Goal: Transaction & Acquisition: Subscribe to service/newsletter

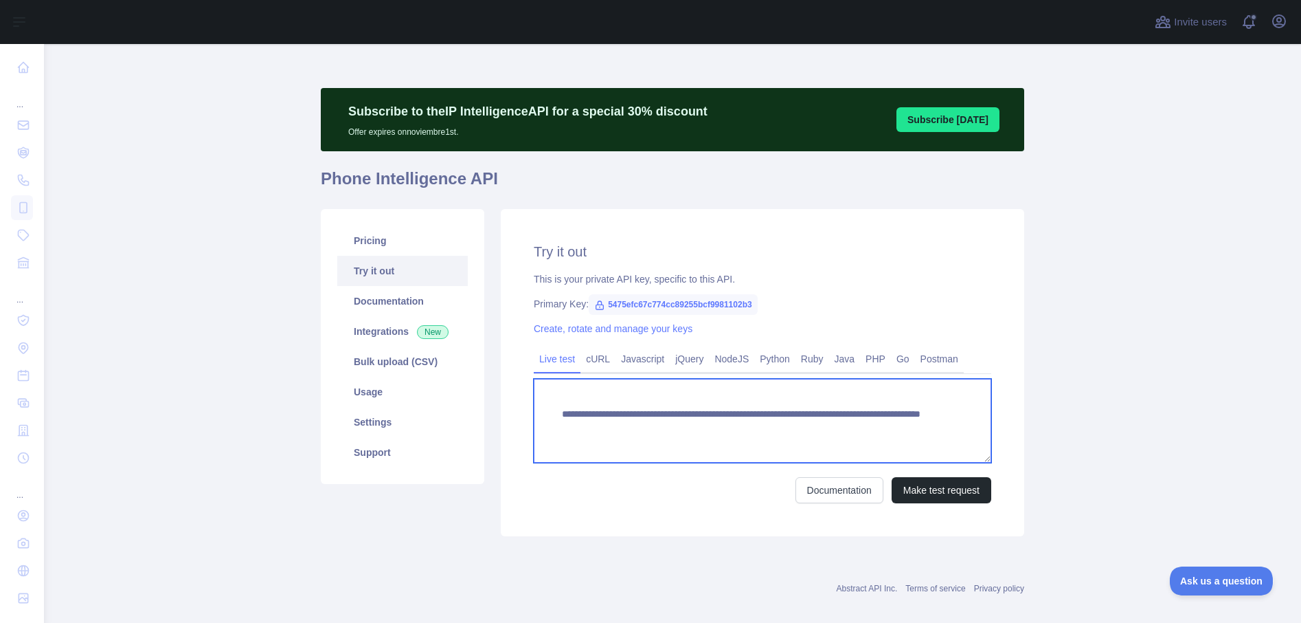
click at [844, 426] on textarea "**********" at bounding box center [763, 421] width 458 height 84
paste textarea "*"
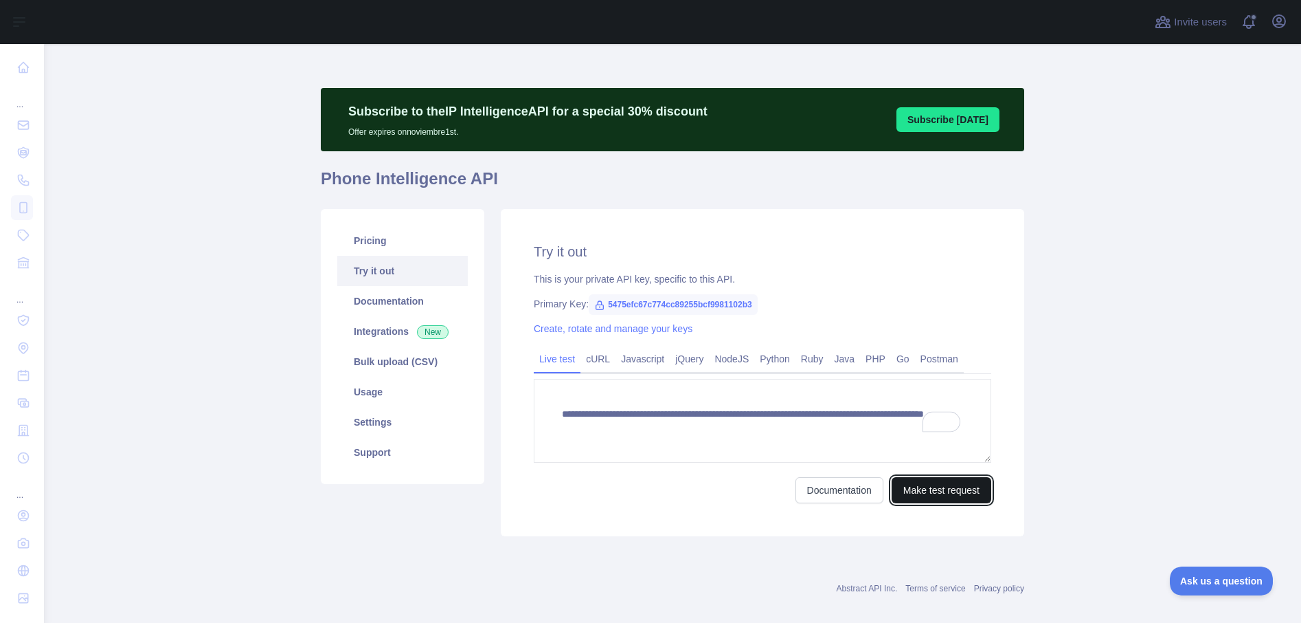
click at [935, 490] on button "Make test request" at bounding box center [942, 490] width 100 height 26
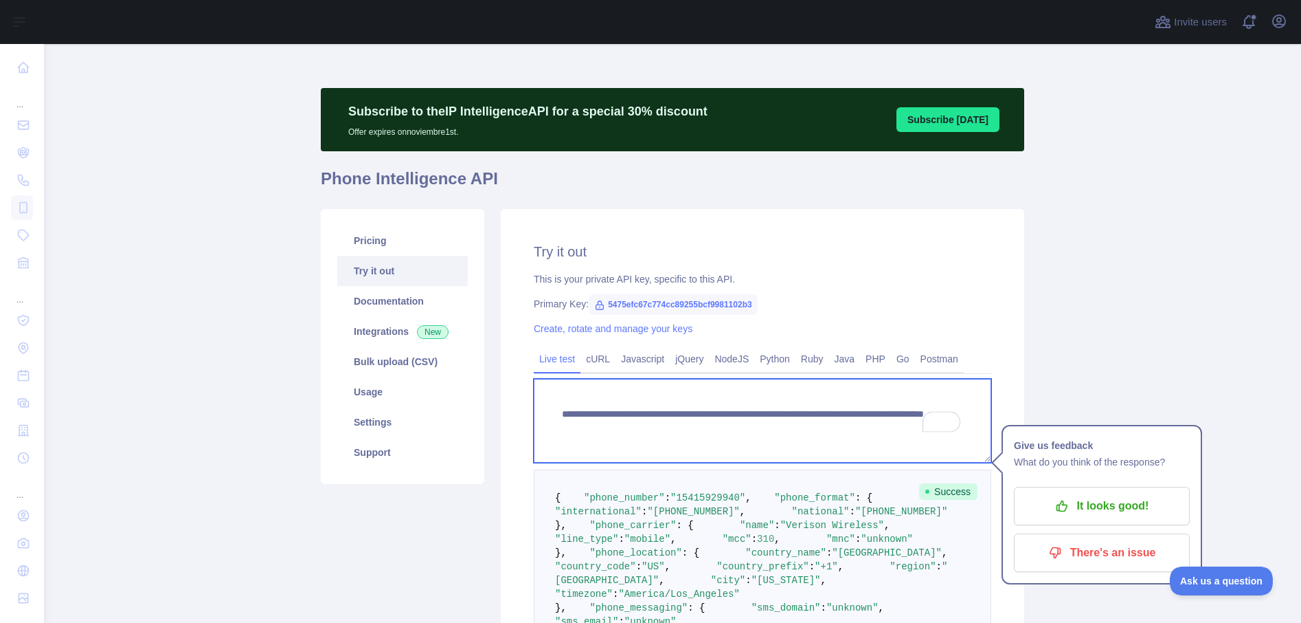
click at [818, 425] on textarea "**********" at bounding box center [763, 421] width 458 height 84
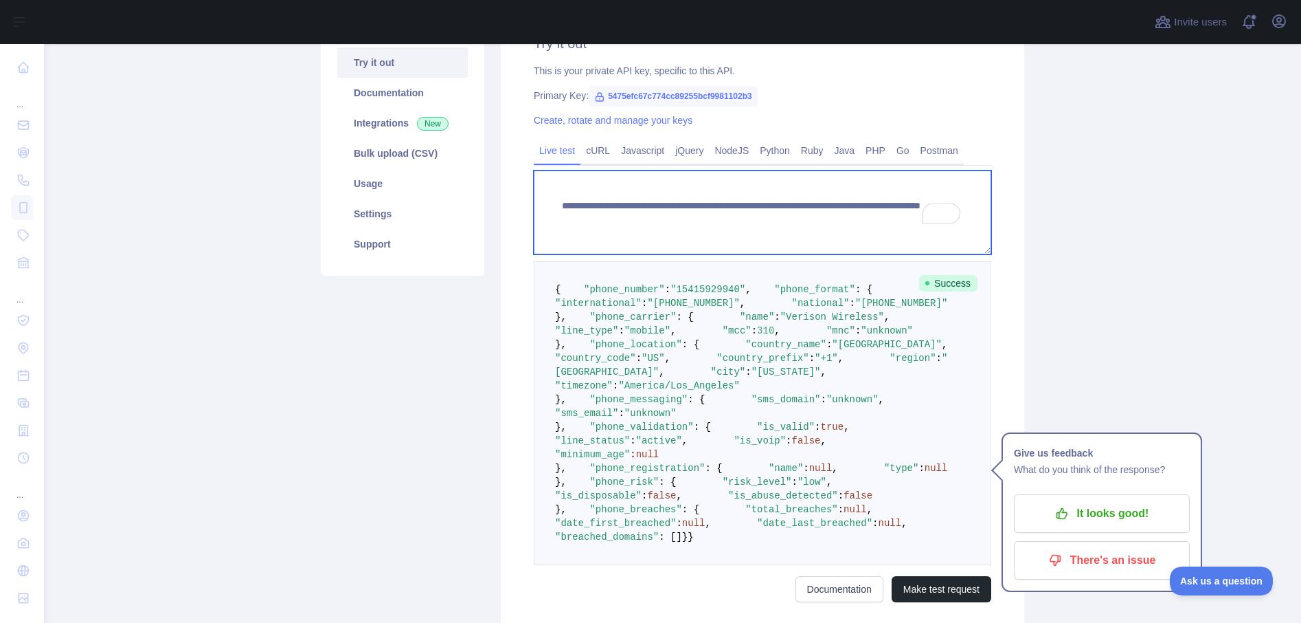
scroll to position [212, 0]
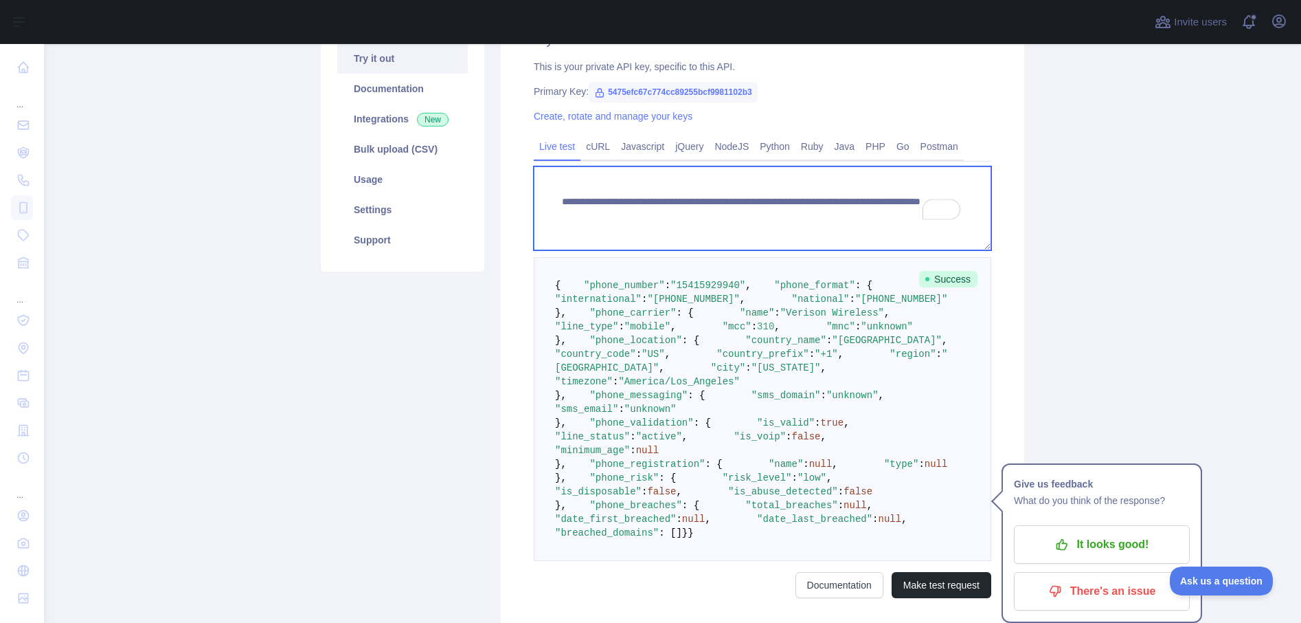
type textarea "**********"
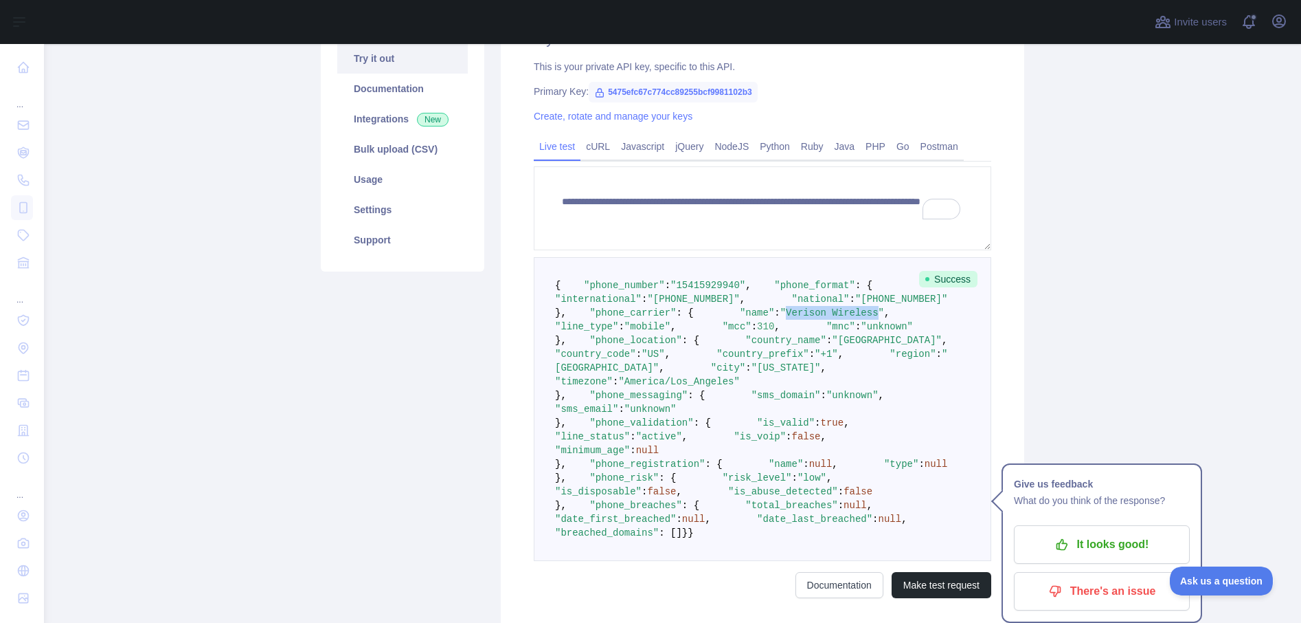
drag, startPoint x: 655, startPoint y: 382, endPoint x: 748, endPoint y: 380, distance: 92.8
click at [781, 318] on span ""Verison Wireless"" at bounding box center [833, 312] width 104 height 11
copy span "Verison Wireless"
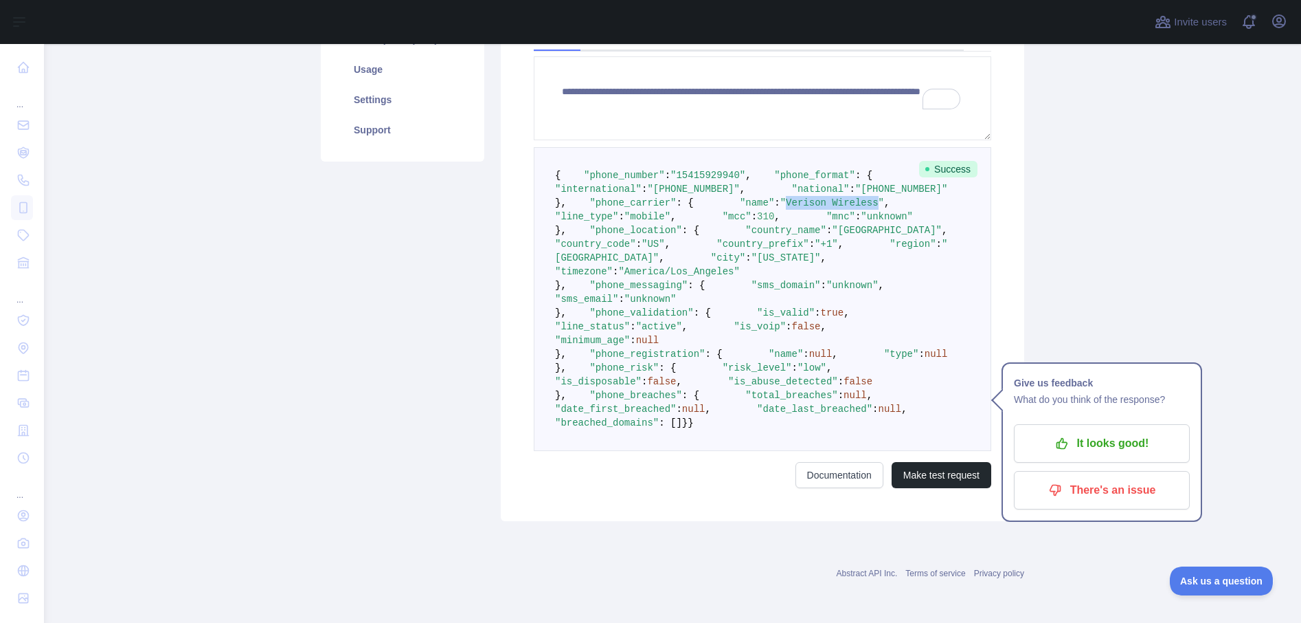
scroll to position [386, 0]
click at [1090, 432] on p "It looks good!" at bounding box center [1102, 443] width 155 height 23
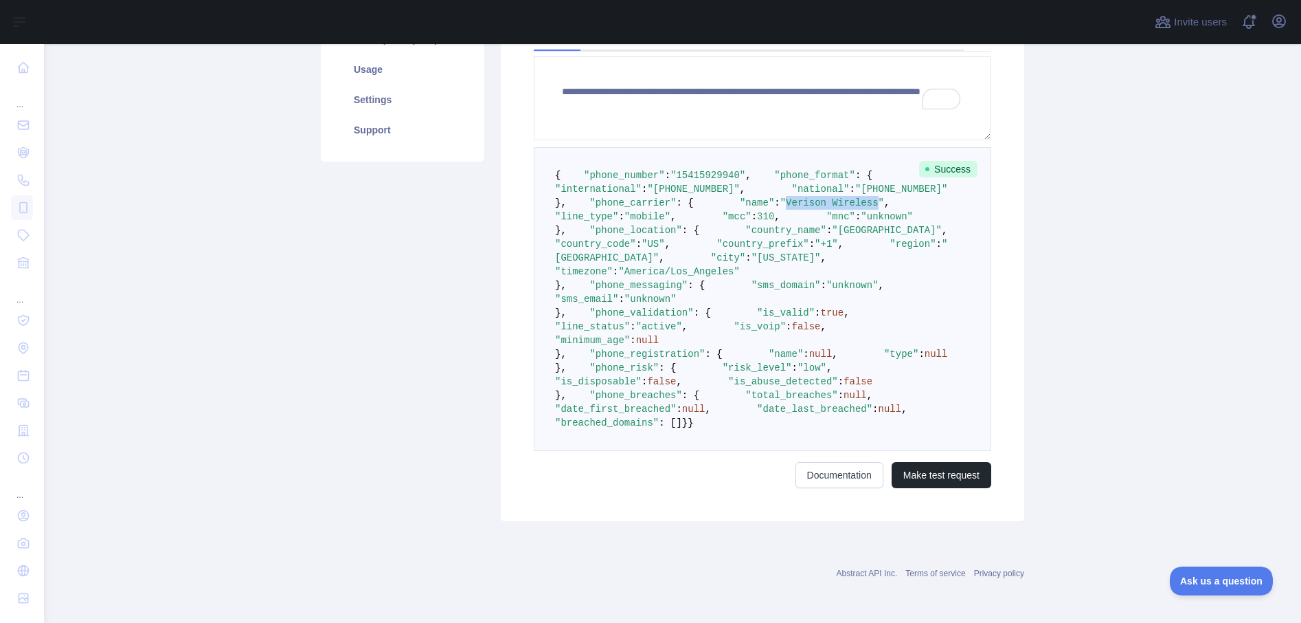
scroll to position [693, 0]
click at [942, 459] on form "**********" at bounding box center [763, 272] width 458 height 432
click at [933, 475] on button "Make test request" at bounding box center [942, 475] width 100 height 26
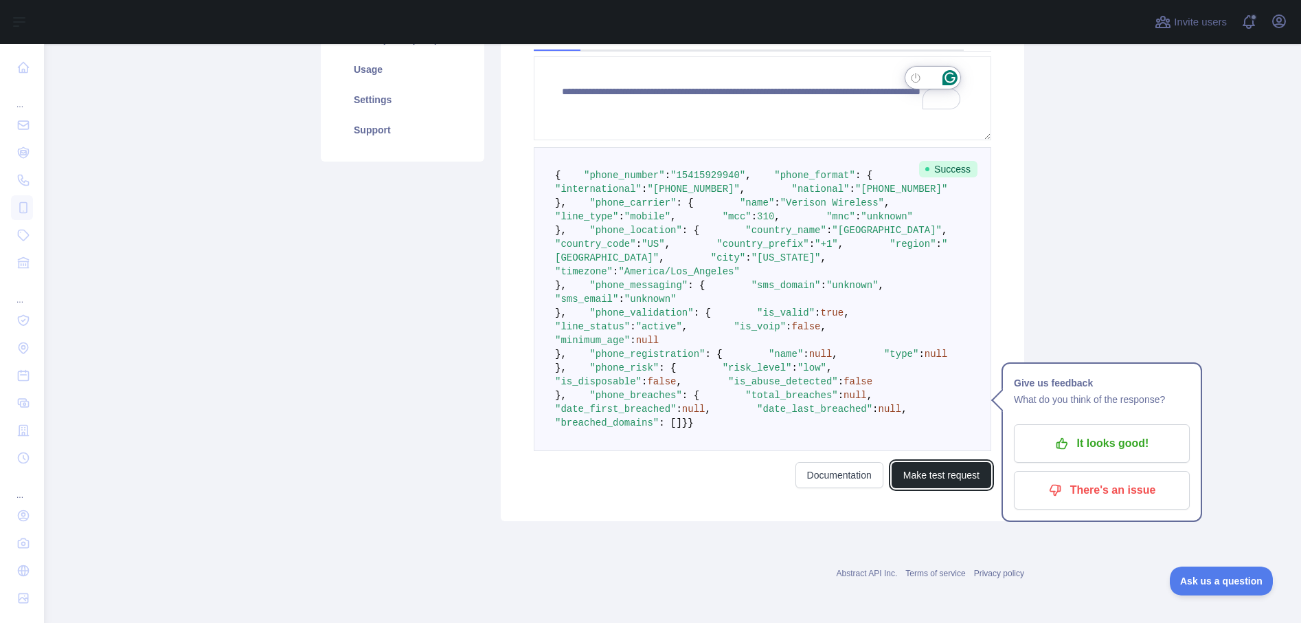
scroll to position [546, 0]
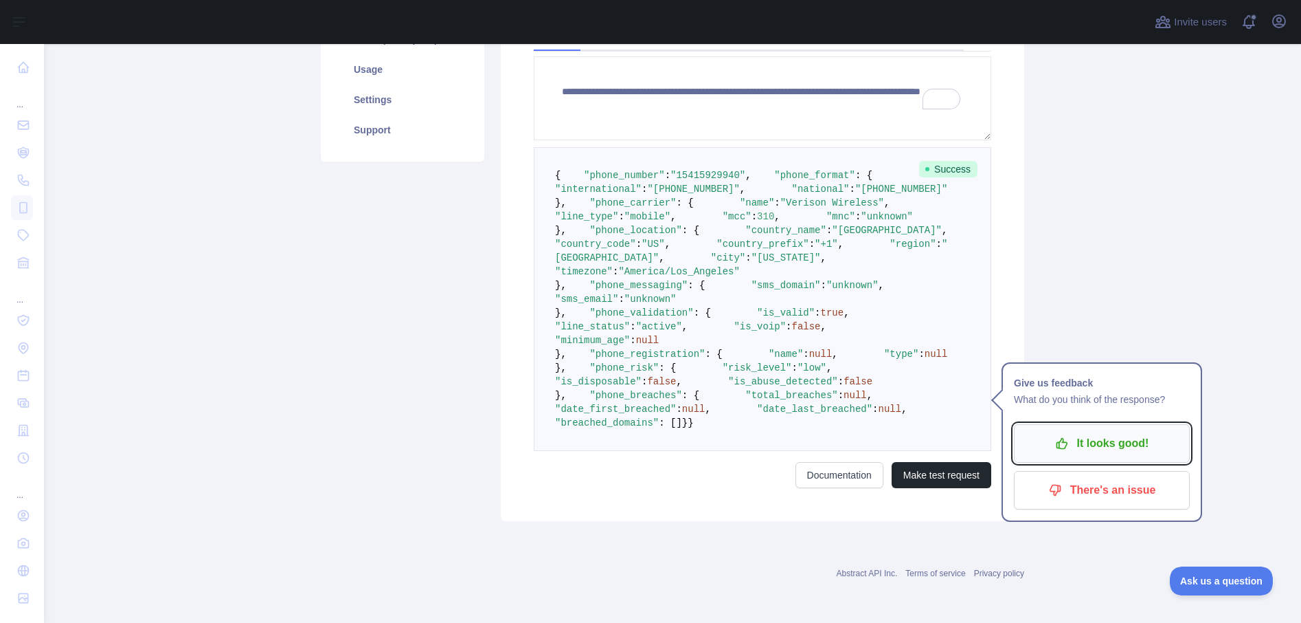
click at [1082, 432] on p "It looks good!" at bounding box center [1102, 443] width 155 height 23
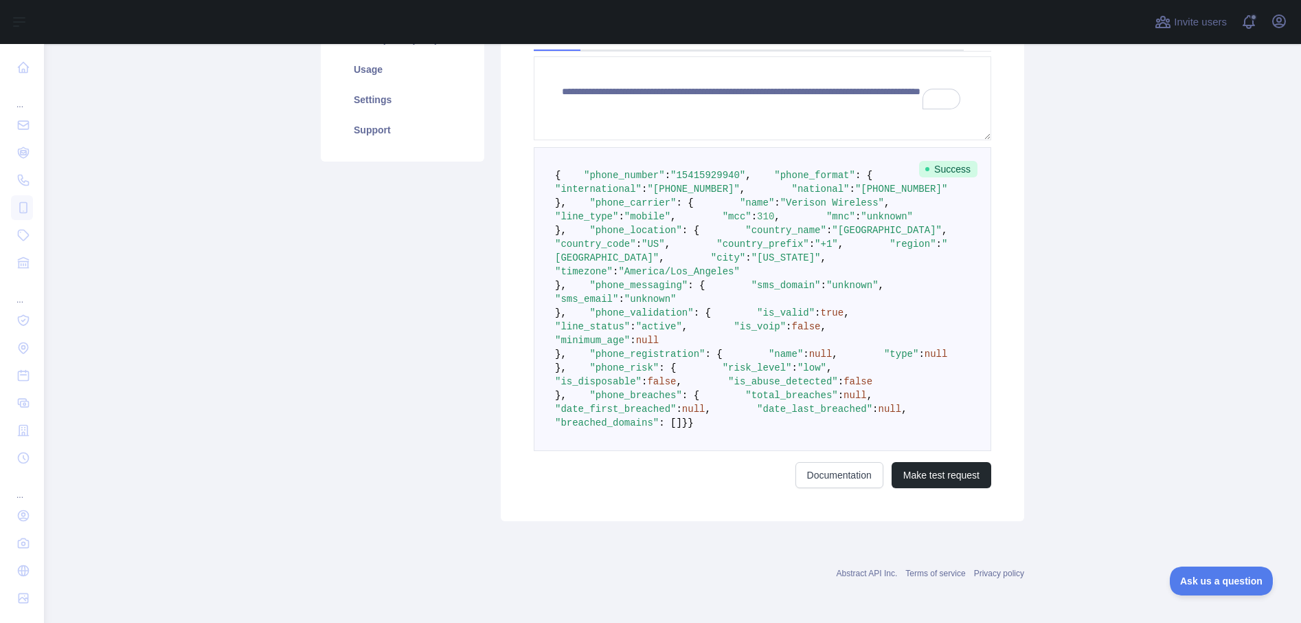
scroll to position [693, 0]
click at [936, 473] on button "Make test request" at bounding box center [942, 475] width 100 height 26
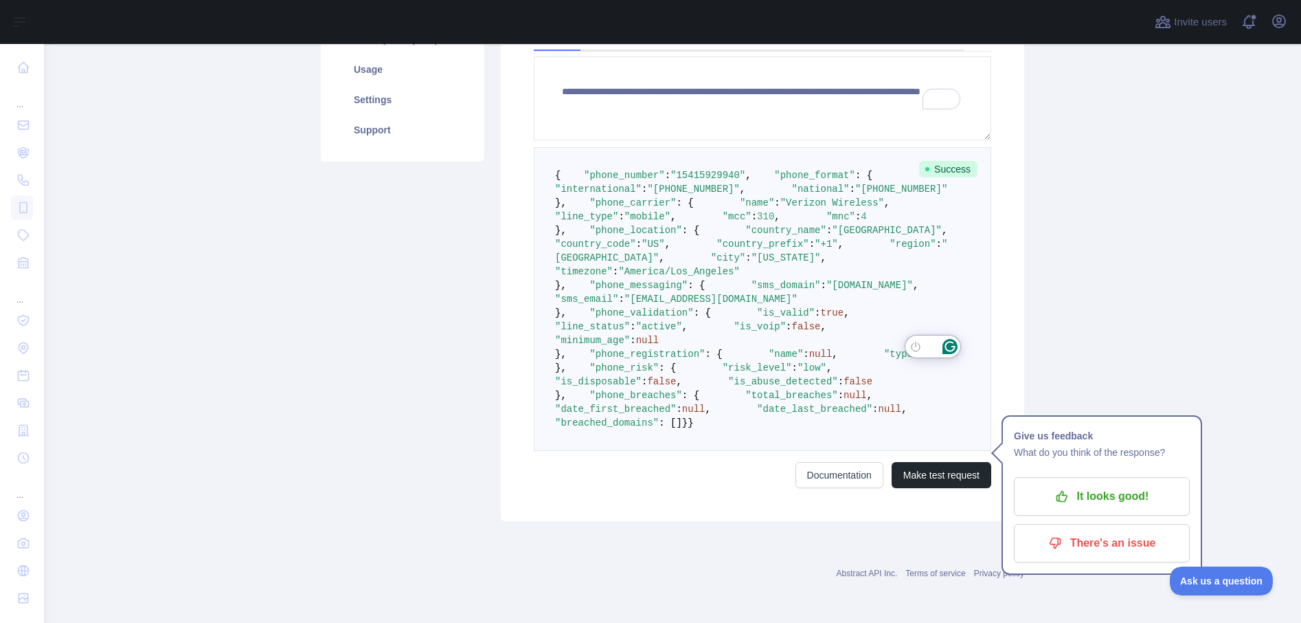
click at [1053, 374] on main "**********" at bounding box center [672, 333] width 1257 height 579
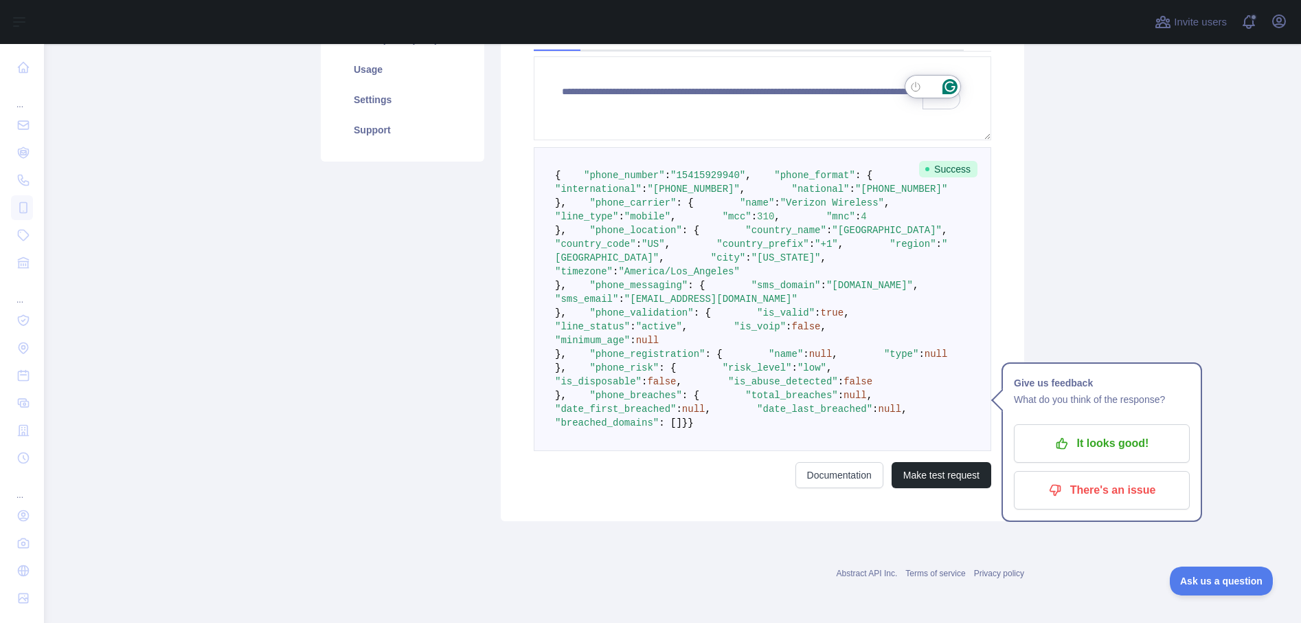
scroll to position [0, 0]
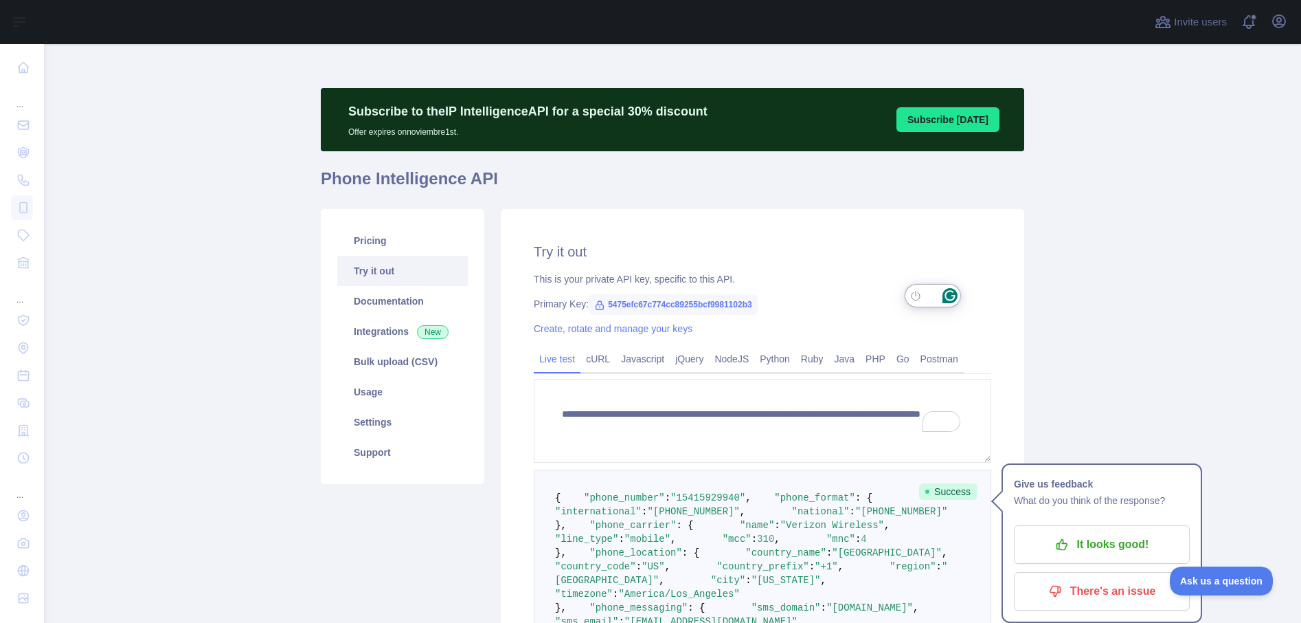
click at [1077, 238] on main "**********" at bounding box center [672, 333] width 1257 height 579
click at [1081, 547] on p "It looks good!" at bounding box center [1102, 544] width 155 height 23
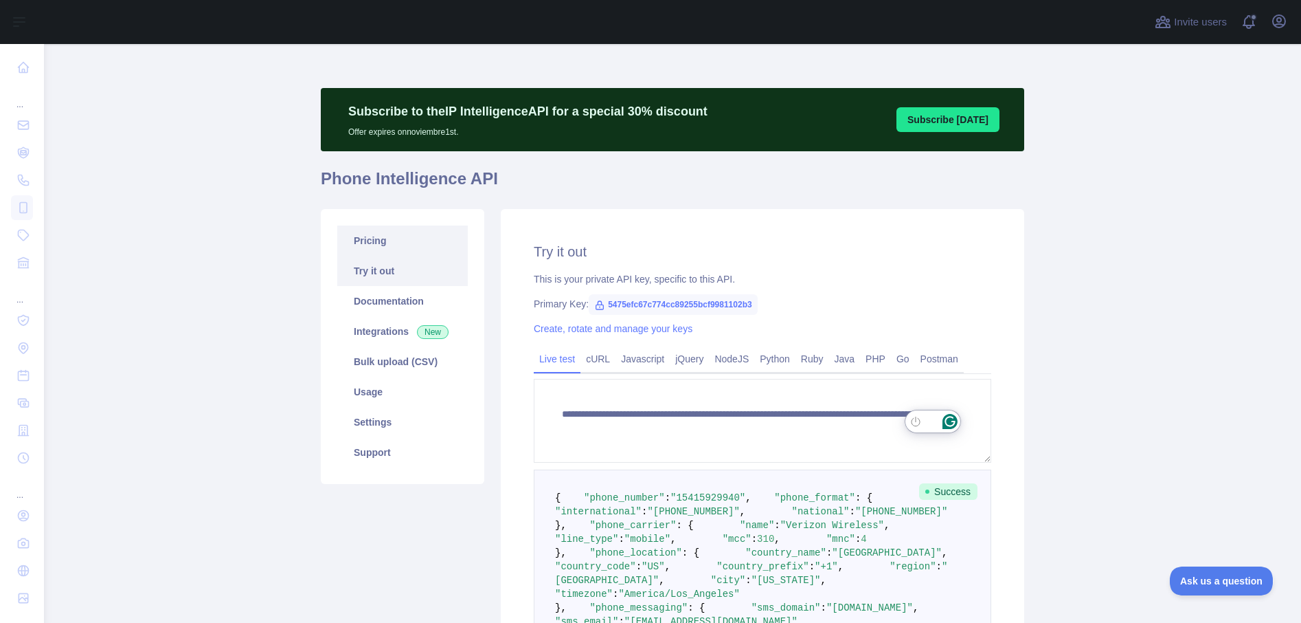
click at [404, 232] on link "Pricing" at bounding box center [402, 240] width 131 height 30
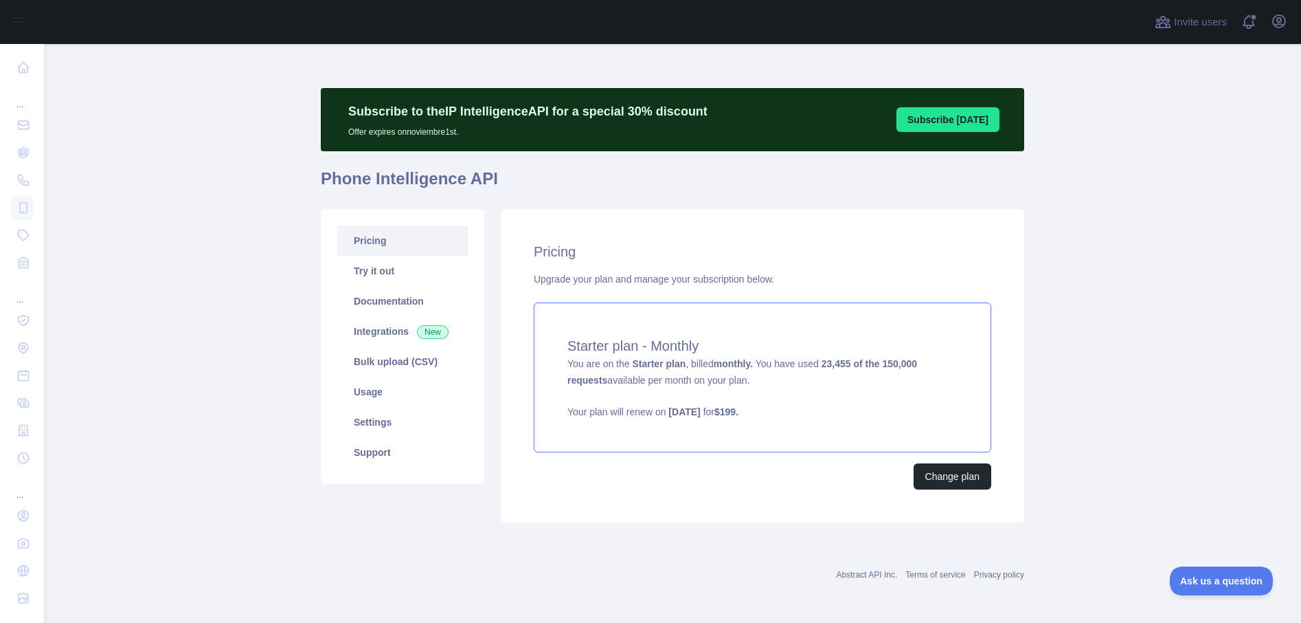
click at [699, 361] on span "You are on the Starter plan , billed monthly. You have used 23,455 of the 150,0…" at bounding box center [763, 388] width 390 height 60
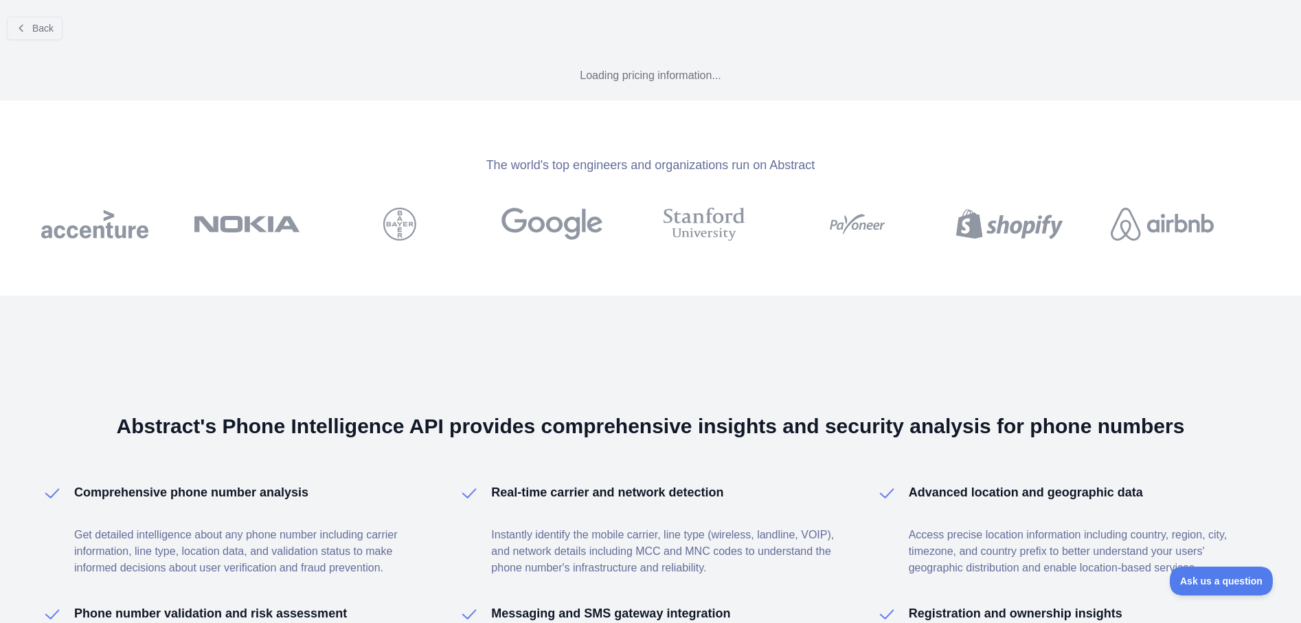
select select "*"
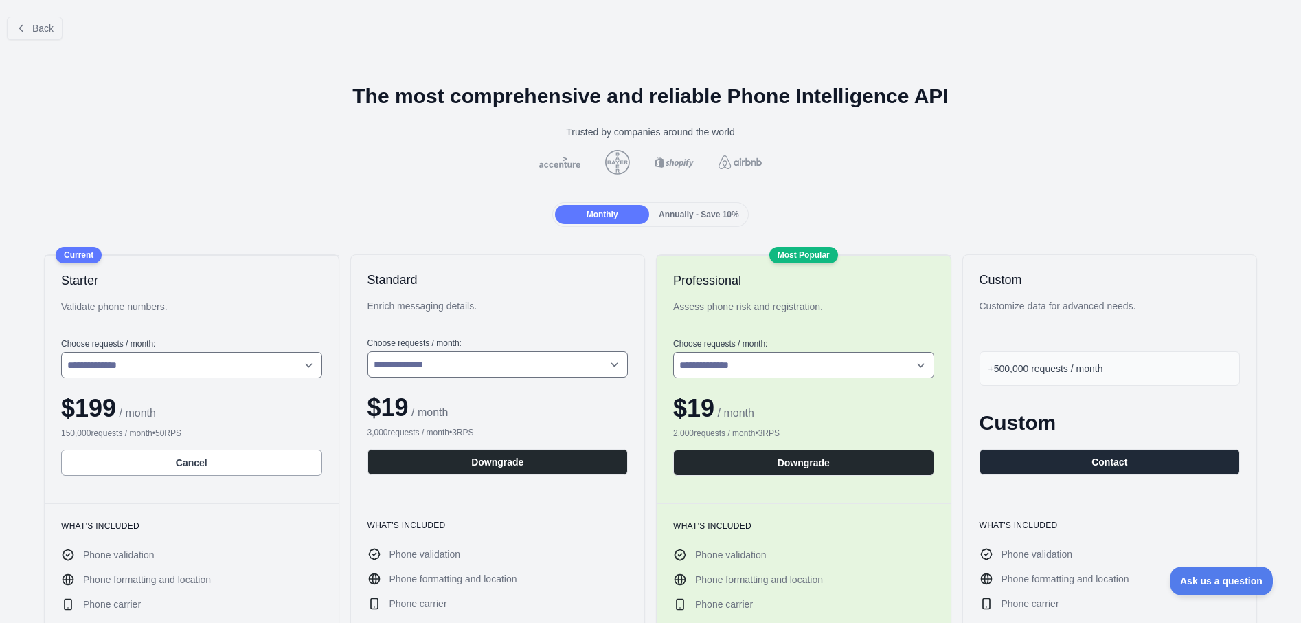
click at [682, 217] on span "Annually - Save 10%" at bounding box center [699, 215] width 80 height 10
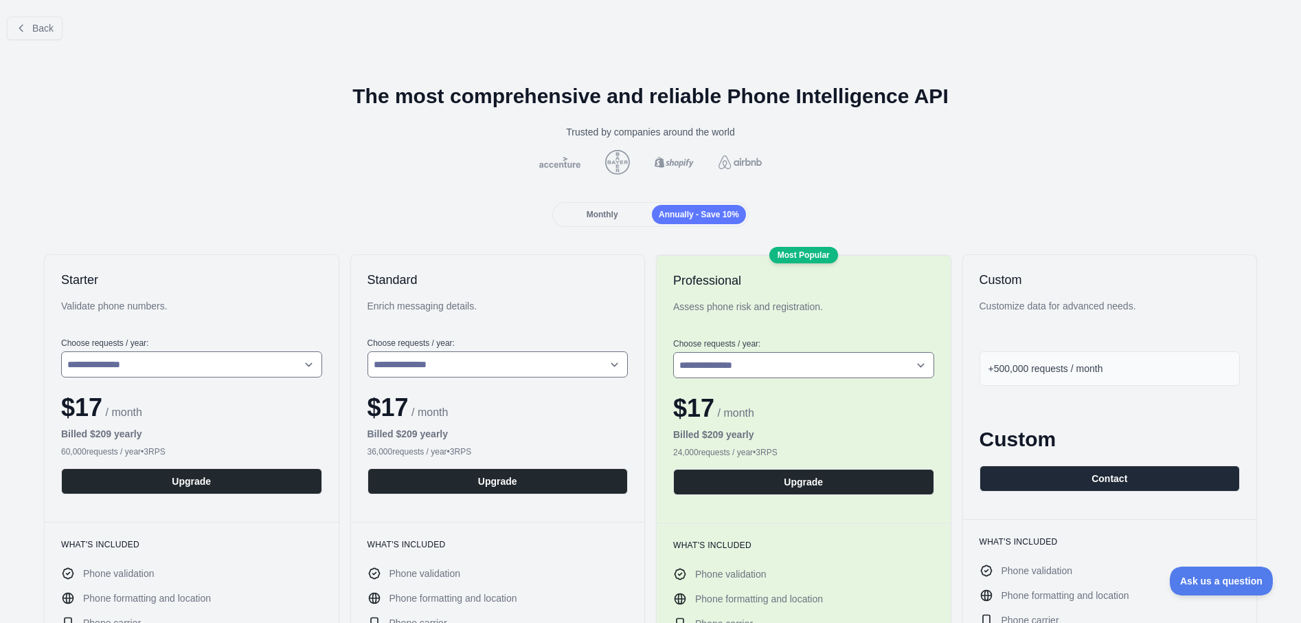
click at [607, 215] on span "Monthly" at bounding box center [603, 215] width 32 height 10
select select "*"
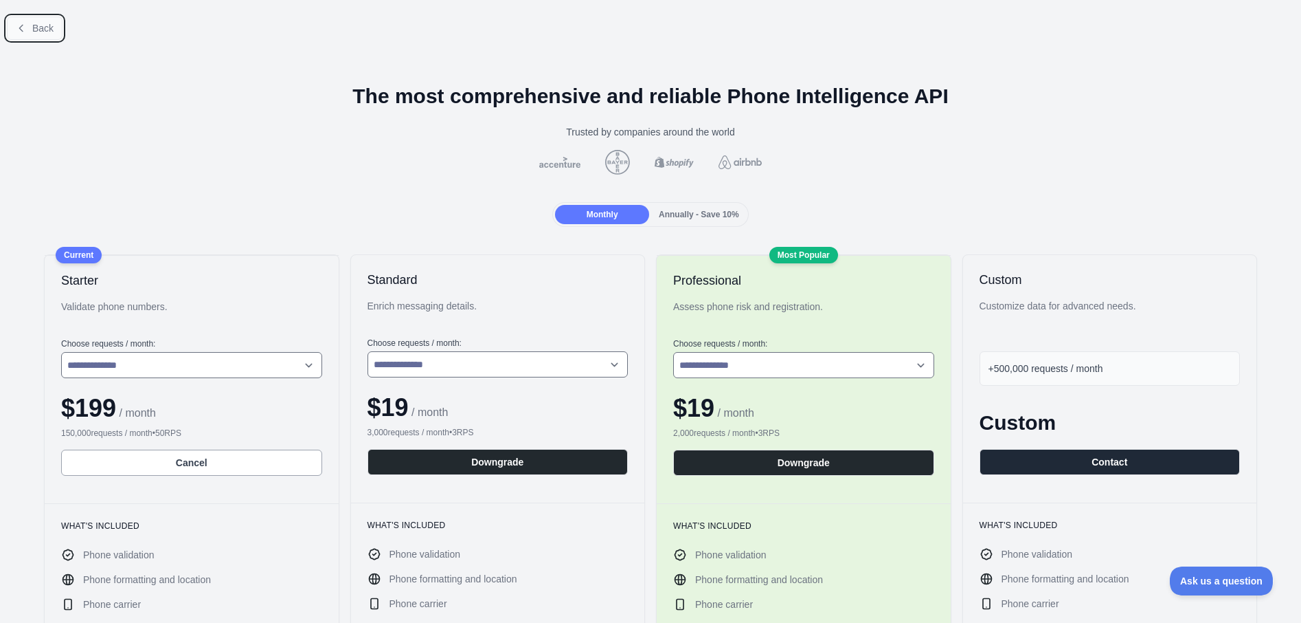
click at [33, 30] on span "Back" at bounding box center [42, 28] width 21 height 11
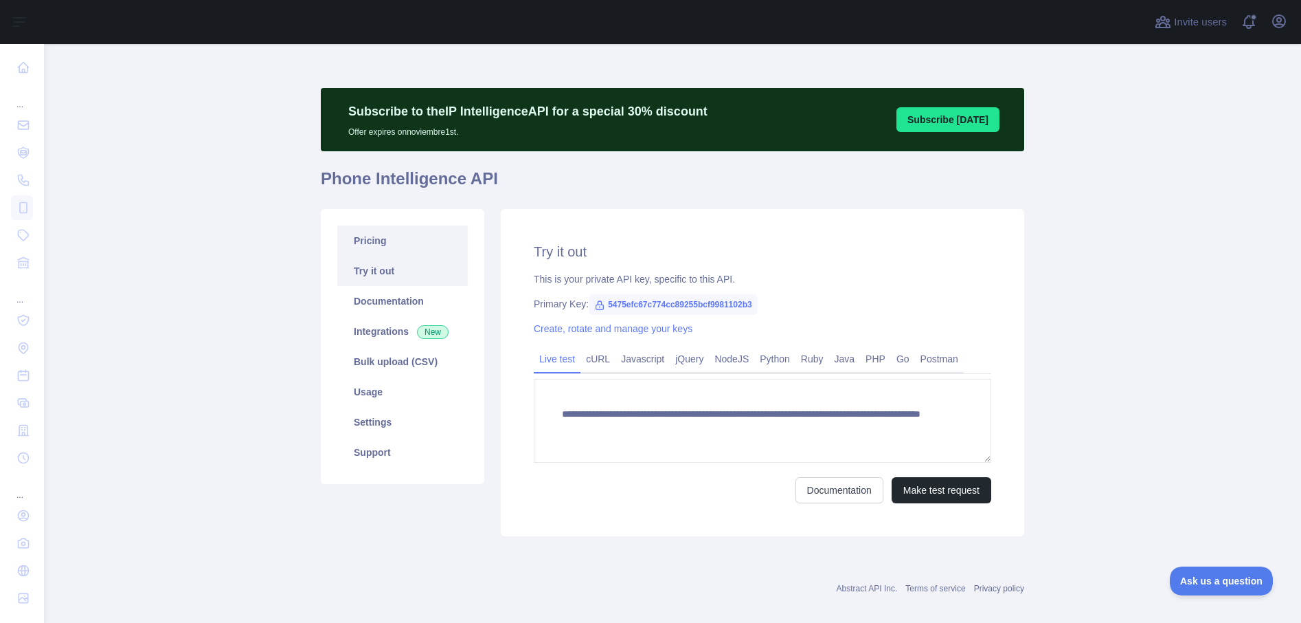
click at [359, 234] on link "Pricing" at bounding box center [402, 240] width 131 height 30
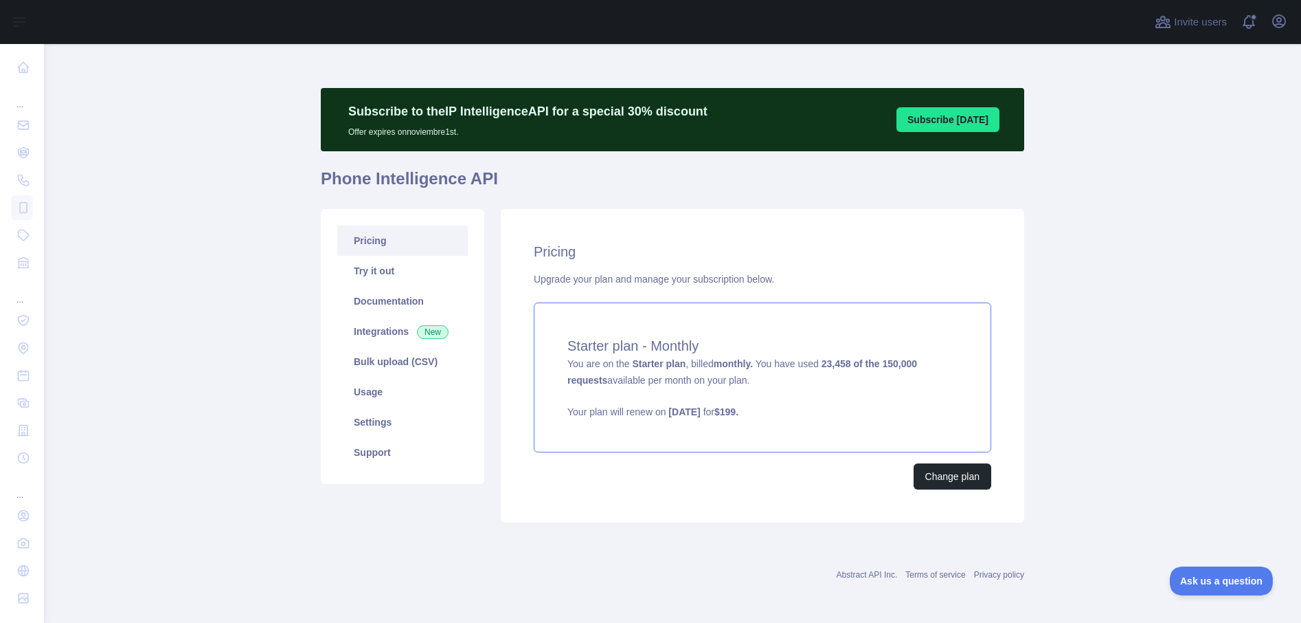
click at [652, 398] on div "Starter plan - Monthly You are on the Starter plan , billed monthly. You have u…" at bounding box center [763, 377] width 458 height 150
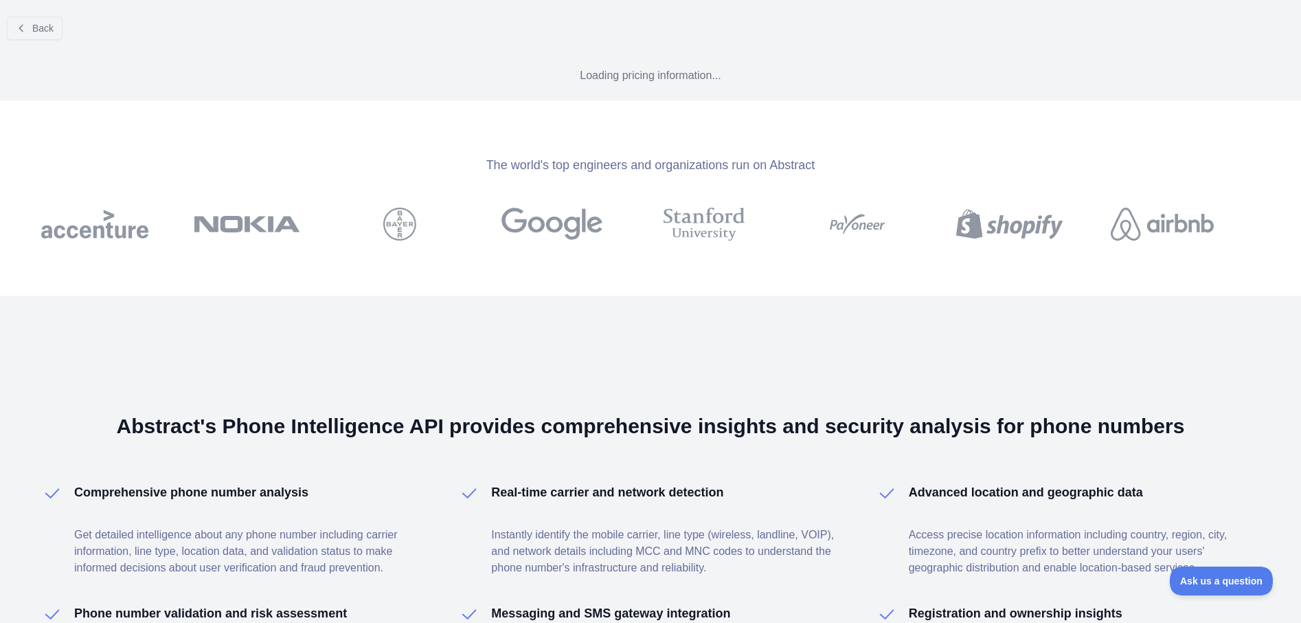
select select "*"
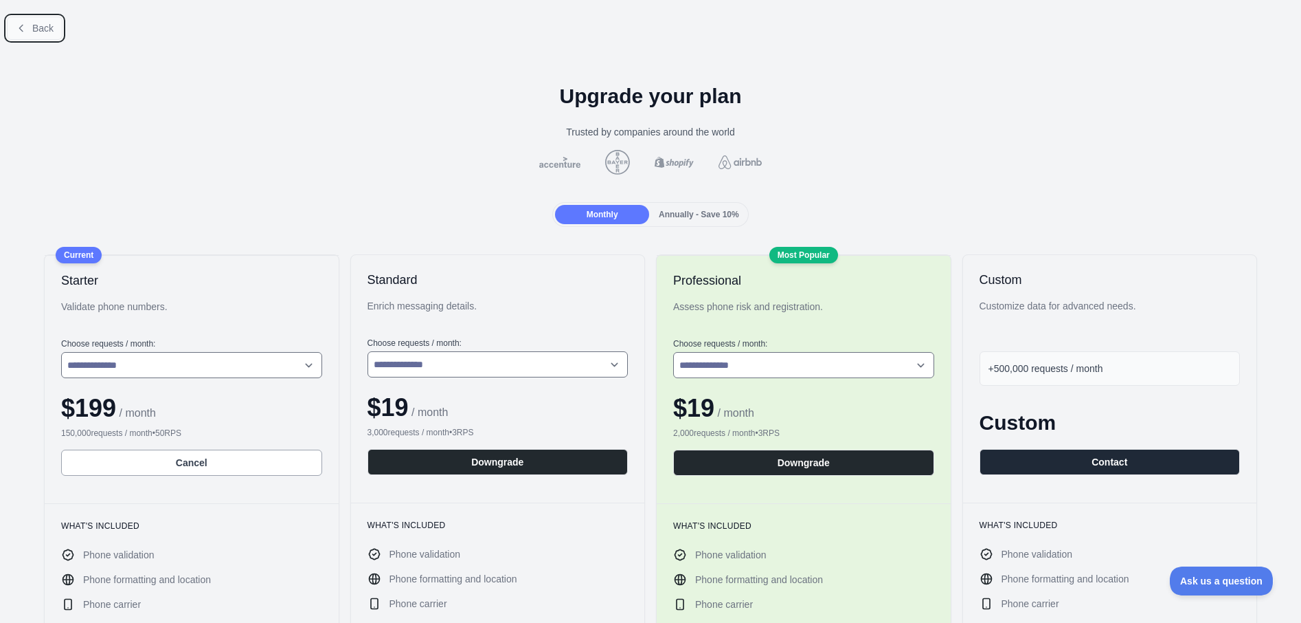
click at [49, 28] on span "Back" at bounding box center [42, 28] width 21 height 11
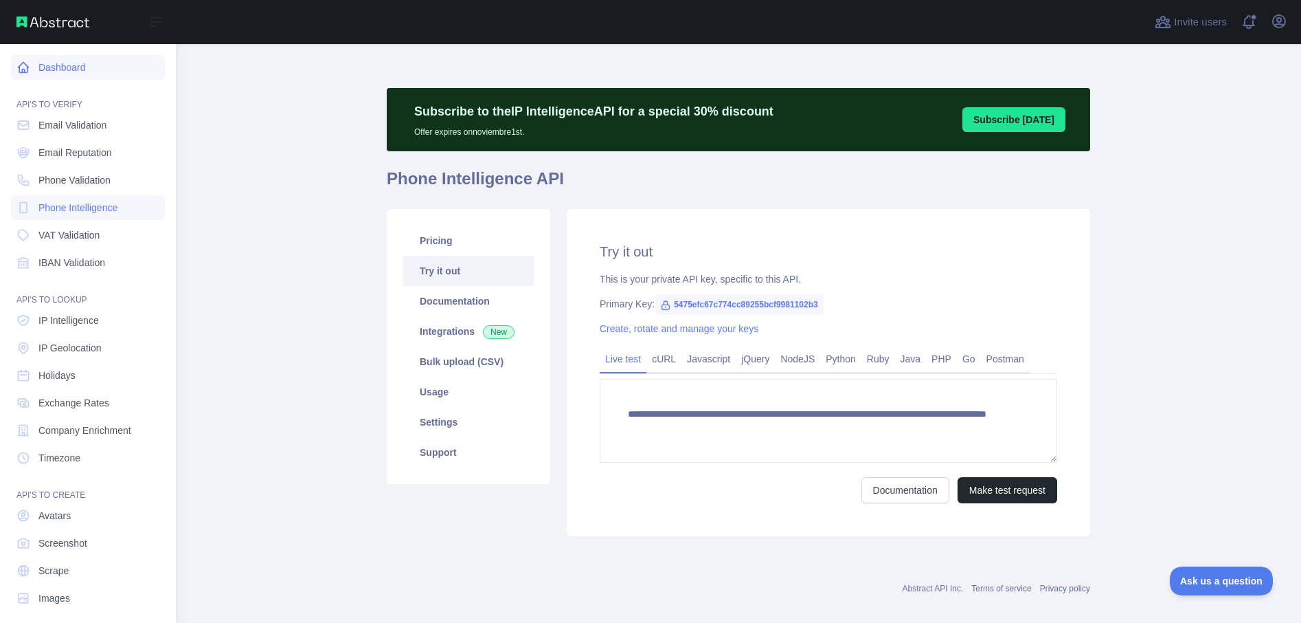
click at [28, 69] on icon at bounding box center [23, 67] width 14 height 14
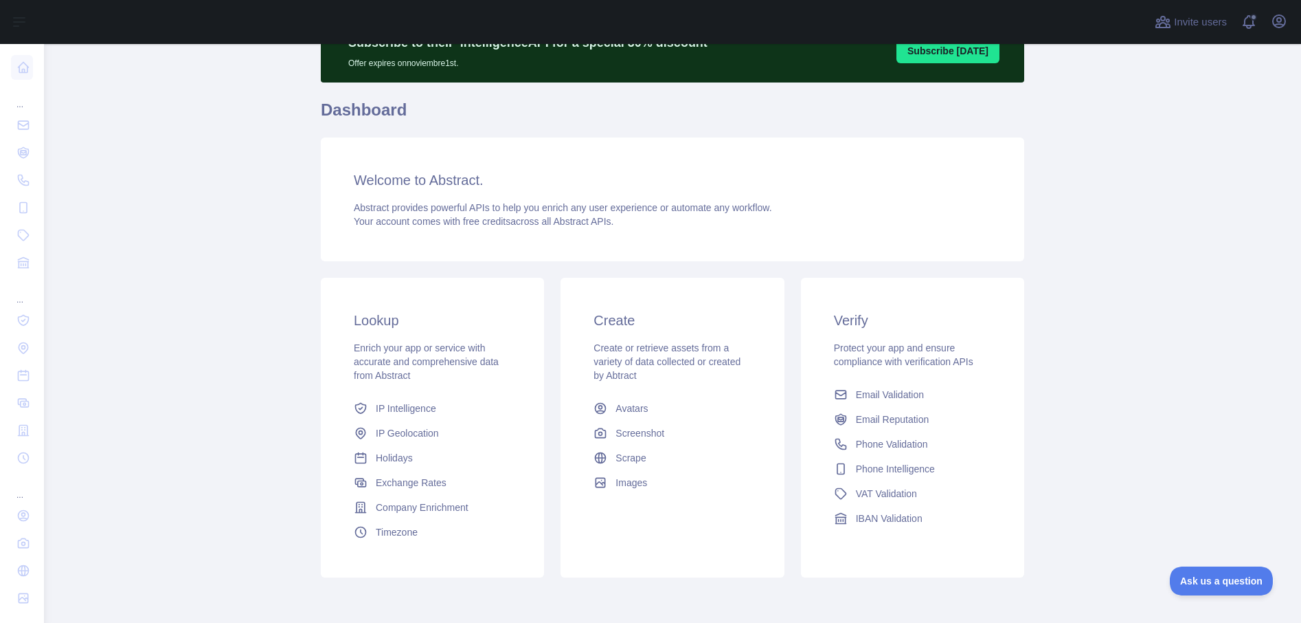
scroll to position [125, 0]
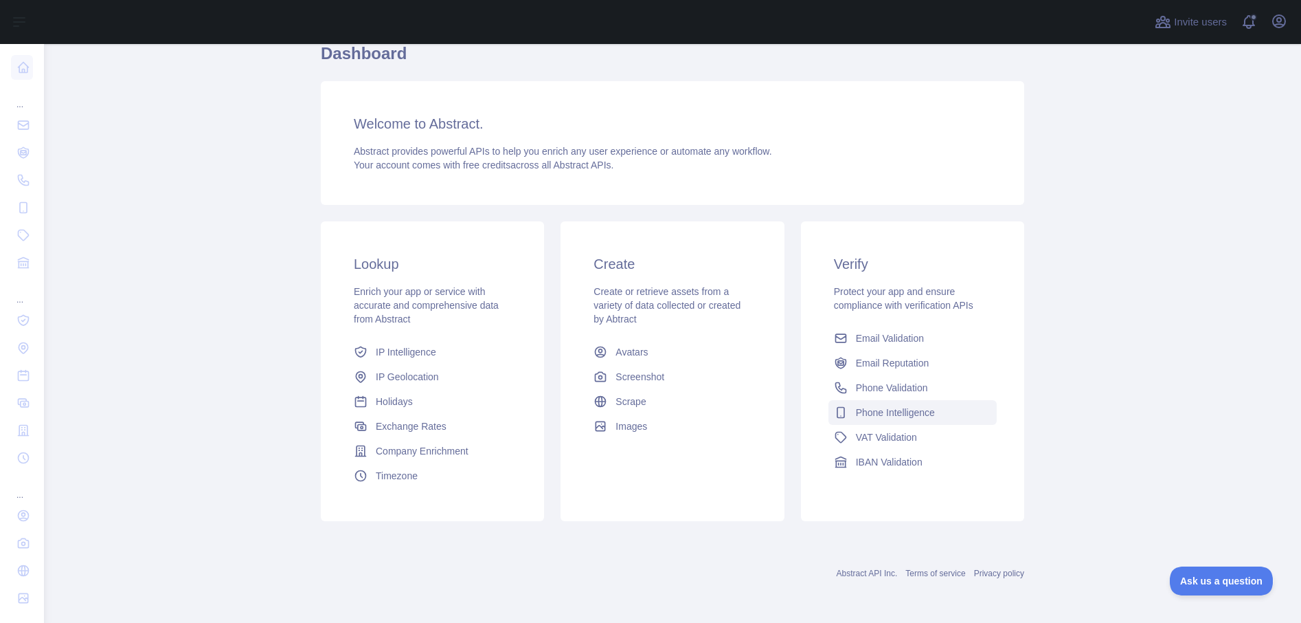
click at [918, 405] on span "Phone Intelligence" at bounding box center [895, 412] width 79 height 14
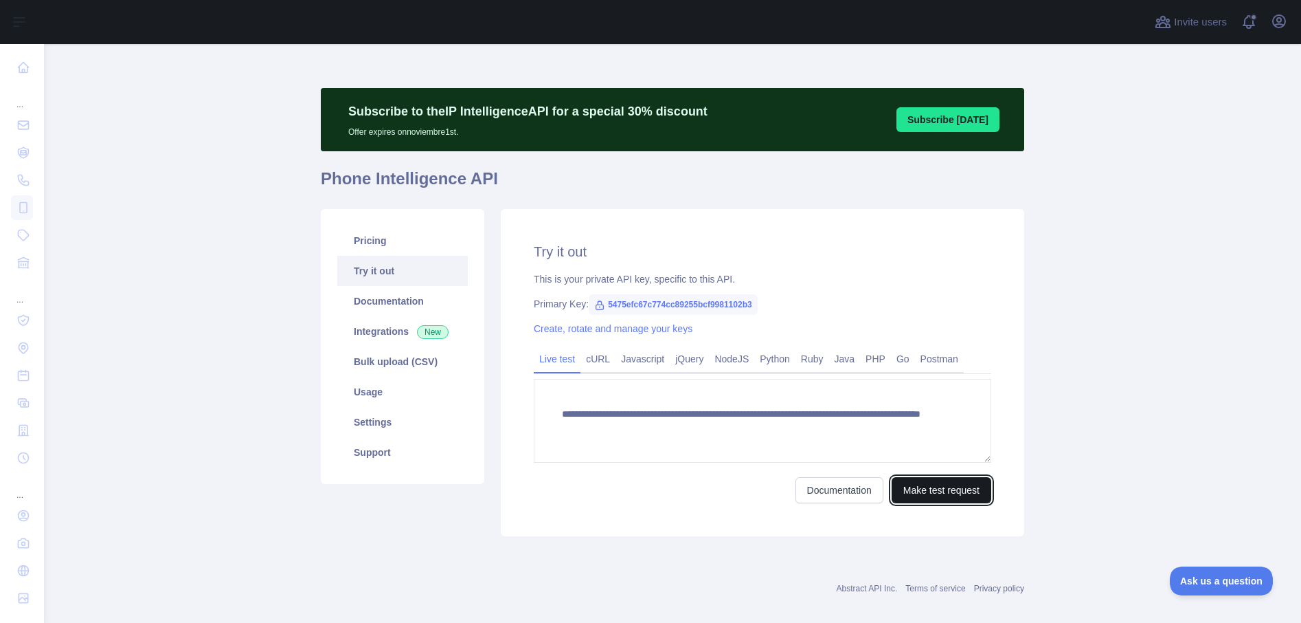
click at [952, 493] on button "Make test request" at bounding box center [942, 490] width 100 height 26
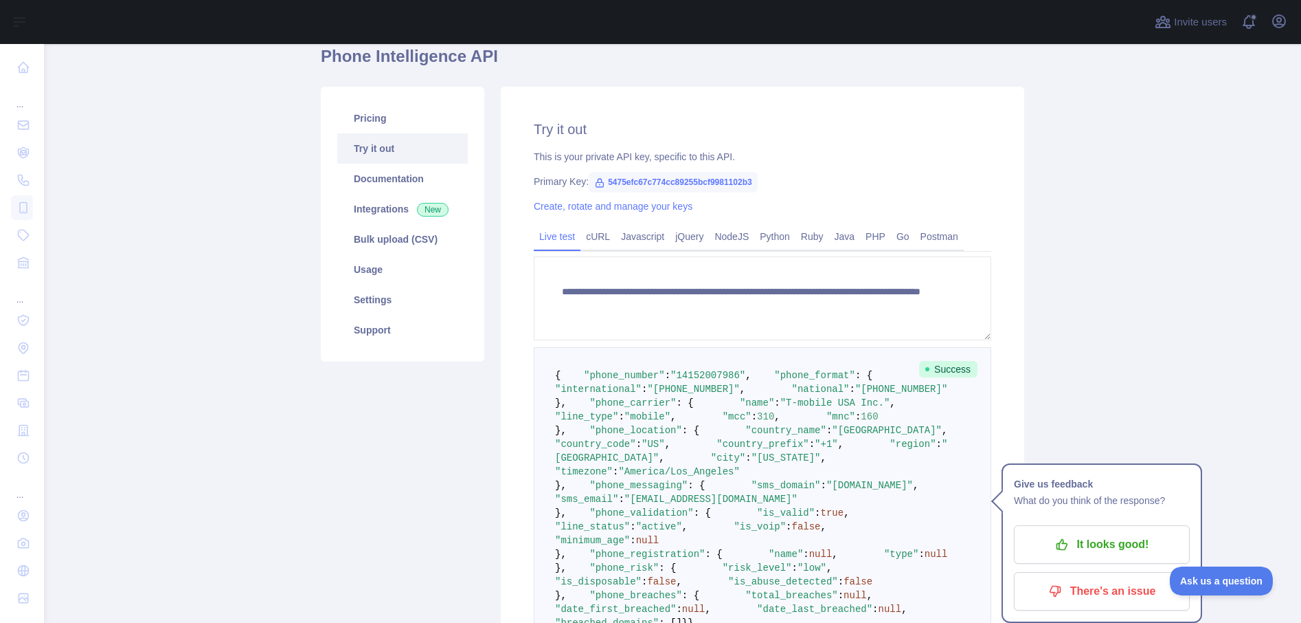
scroll to position [123, 0]
click at [1071, 552] on p "It looks good!" at bounding box center [1102, 544] width 155 height 23
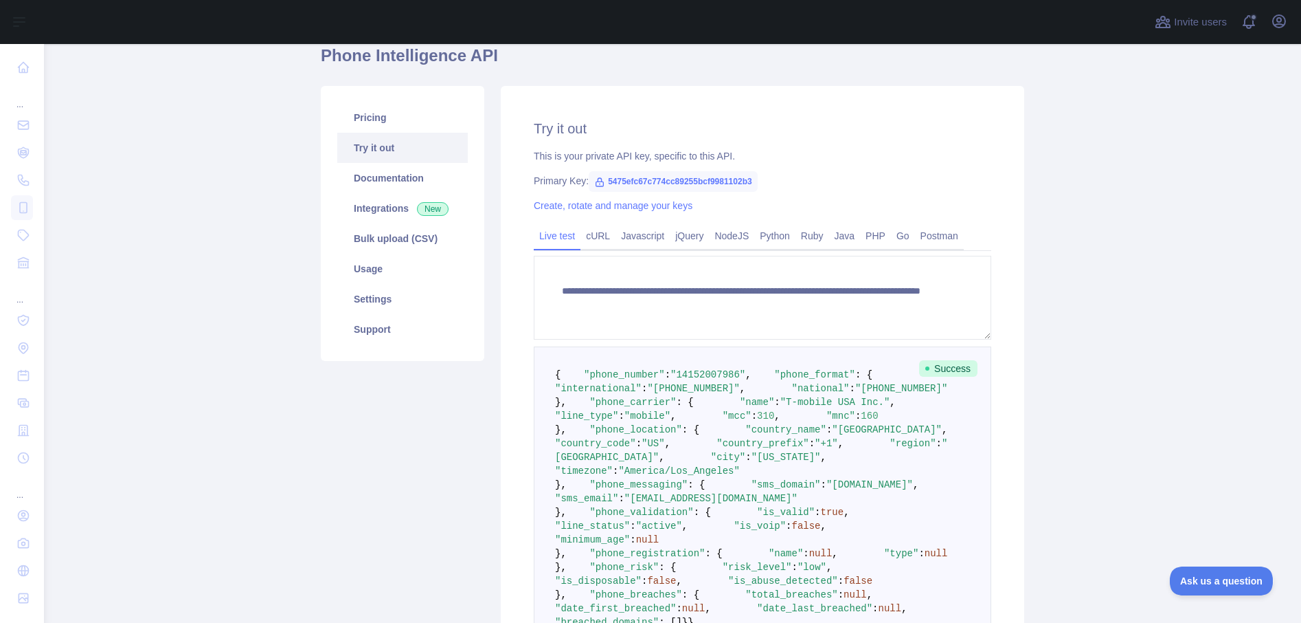
click at [1046, 226] on main "**********" at bounding box center [672, 333] width 1257 height 579
click at [1277, 19] on icon "button" at bounding box center [1279, 21] width 12 height 12
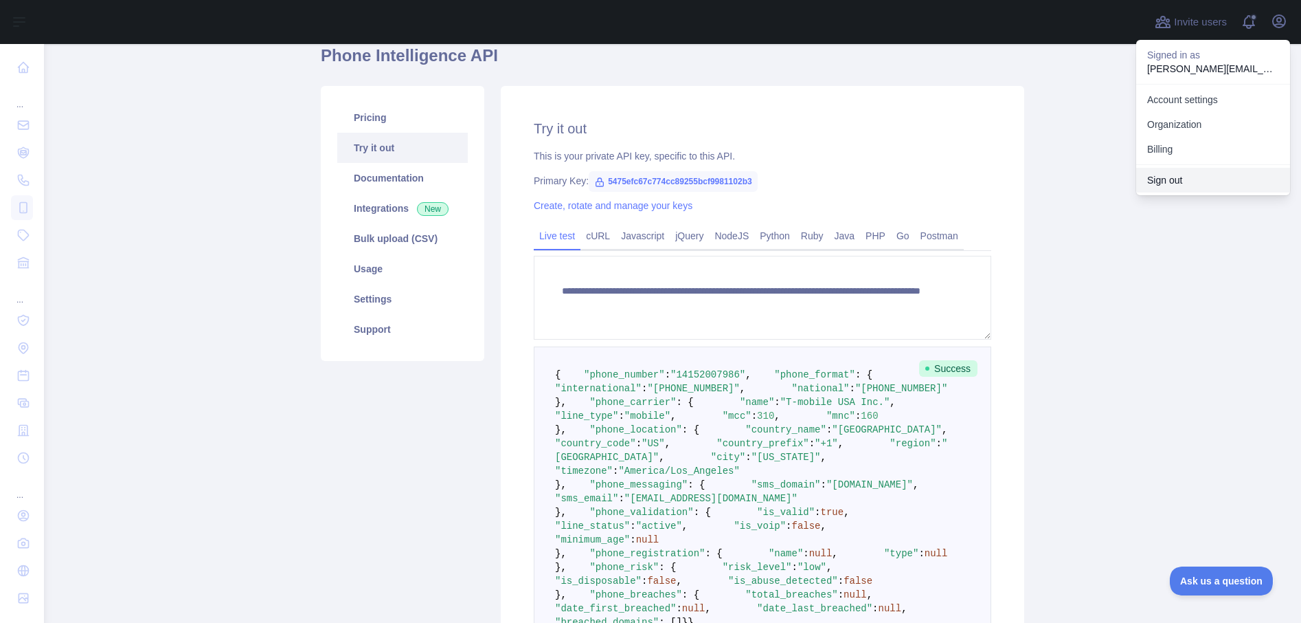
click at [1185, 189] on button "Sign out" at bounding box center [1214, 180] width 154 height 25
